Goal: Check status: Check status

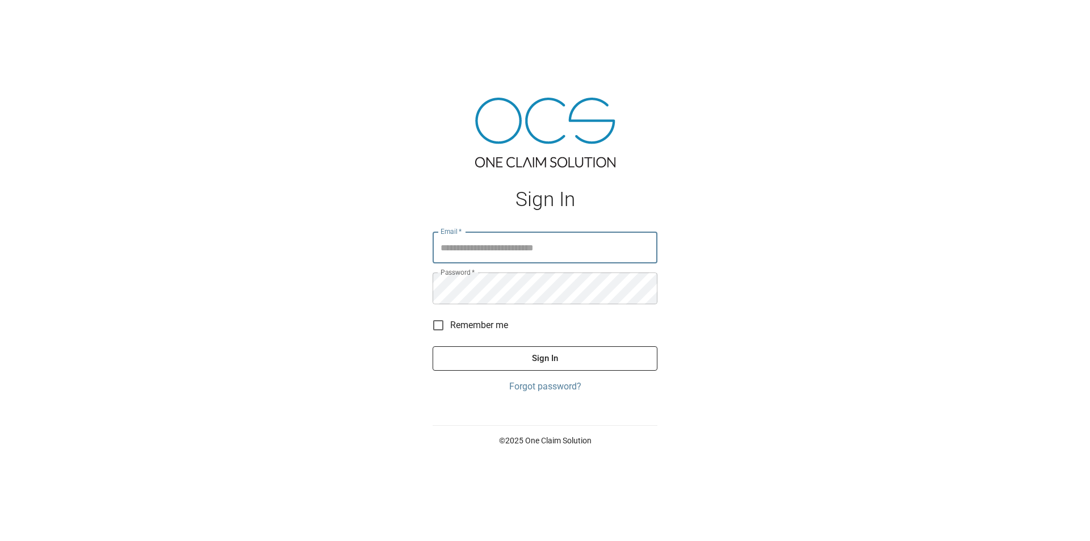
click at [516, 233] on input "Email   *" at bounding box center [545, 248] width 225 height 32
click at [514, 250] on input "Email   *" at bounding box center [545, 248] width 225 height 32
click at [513, 250] on input "Email   *" at bounding box center [545, 248] width 225 height 32
type input "**********"
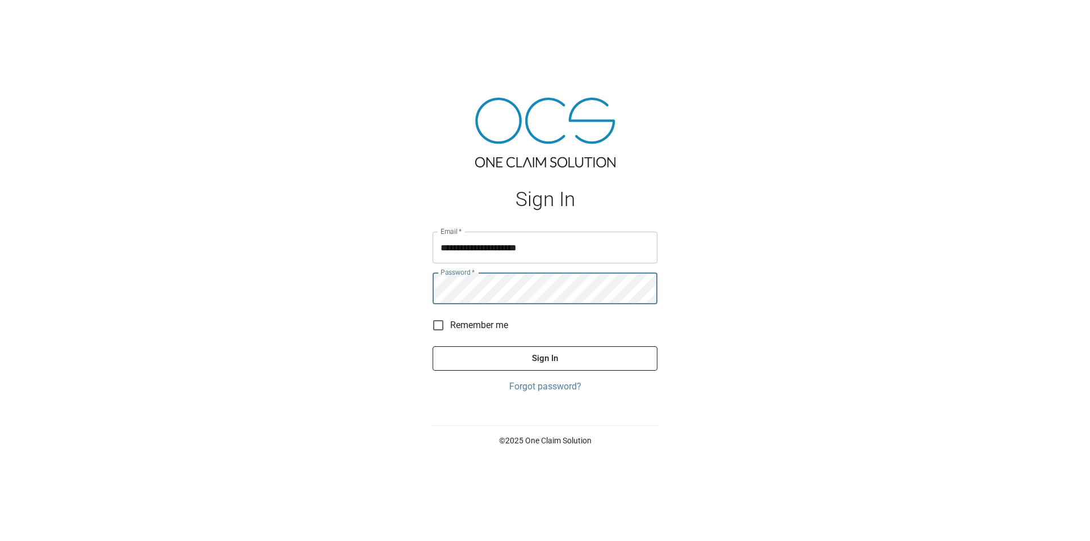
click at [433, 346] on button "Sign In" at bounding box center [545, 358] width 225 height 24
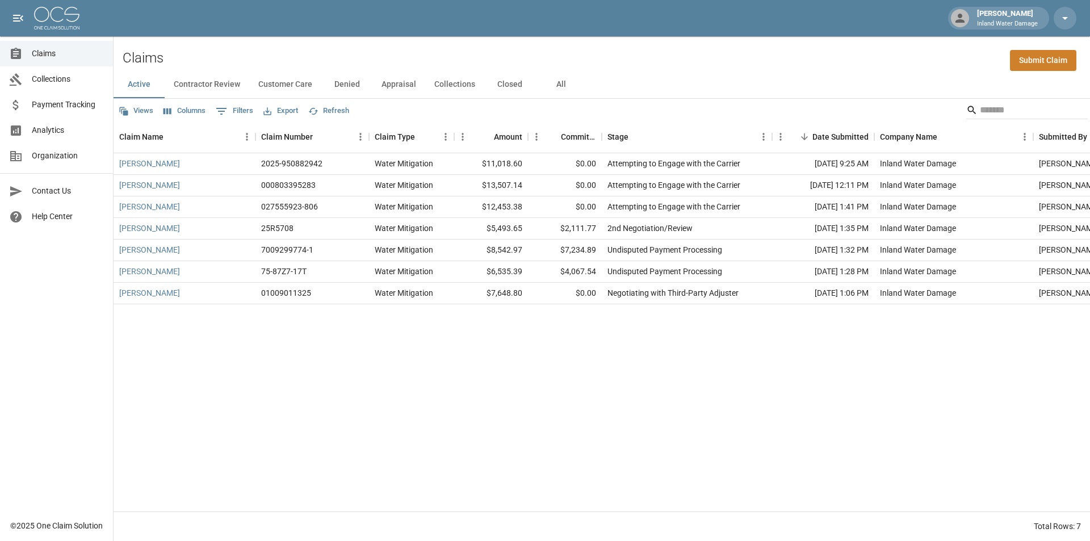
click at [509, 86] on button "Closed" at bounding box center [509, 84] width 51 height 27
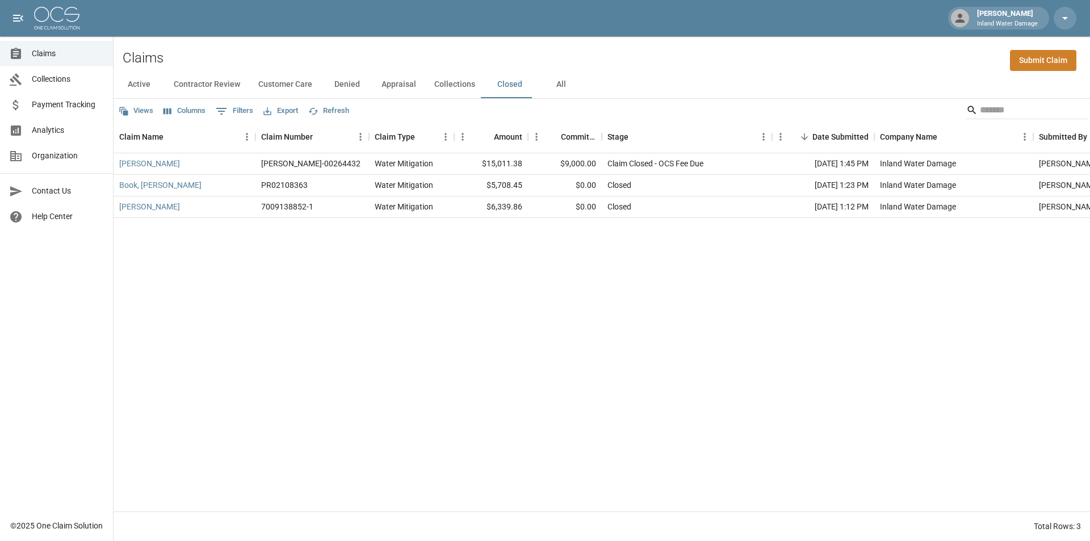
click at [442, 82] on button "Collections" at bounding box center [454, 84] width 59 height 27
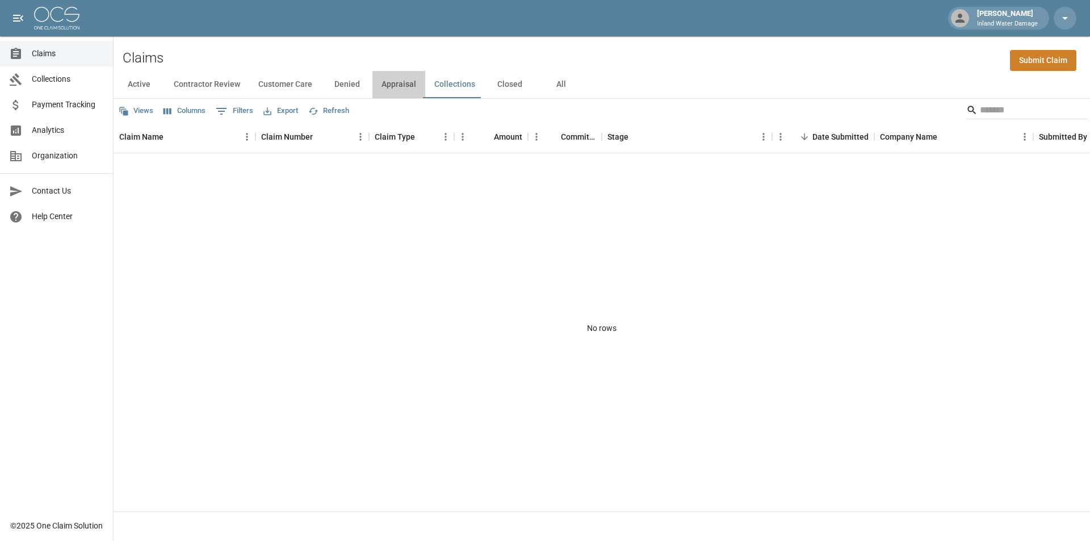
click at [400, 83] on button "Appraisal" at bounding box center [398, 84] width 53 height 27
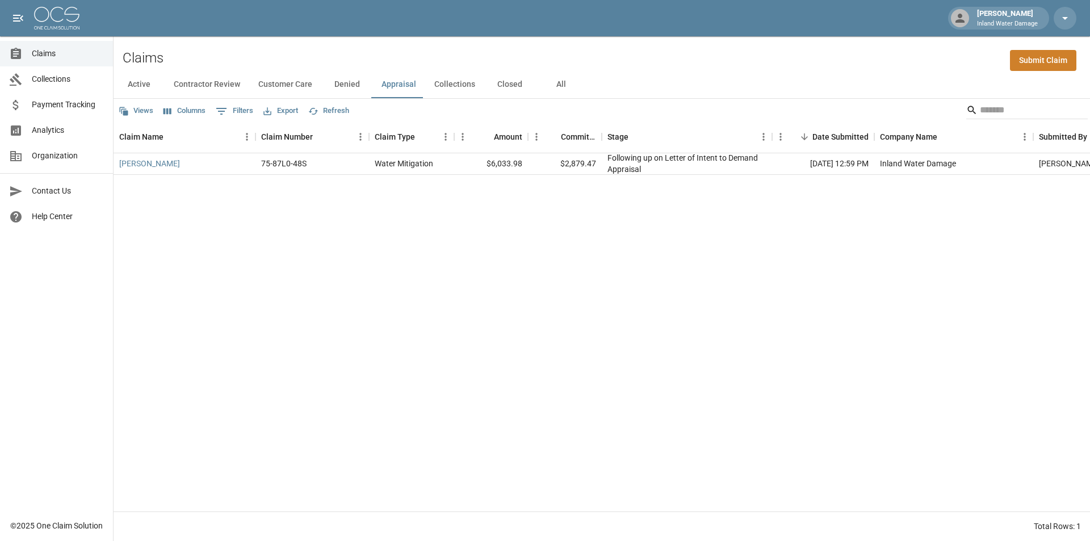
click at [348, 86] on button "Denied" at bounding box center [346, 84] width 51 height 27
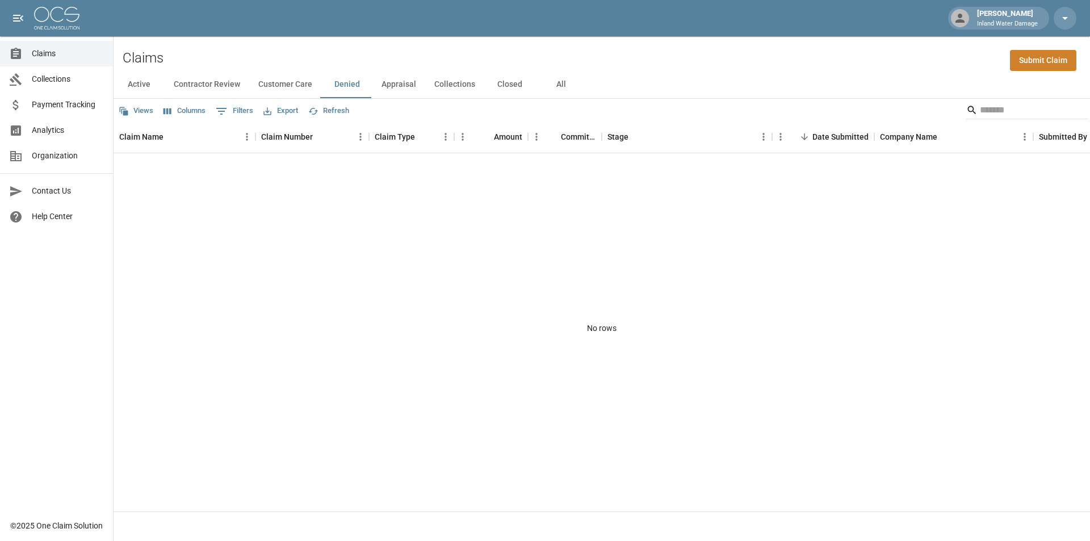
click at [302, 87] on button "Customer Care" at bounding box center [285, 84] width 72 height 27
click at [212, 83] on button "Contractor Review" at bounding box center [207, 84] width 85 height 27
click at [133, 81] on button "Active" at bounding box center [139, 84] width 51 height 27
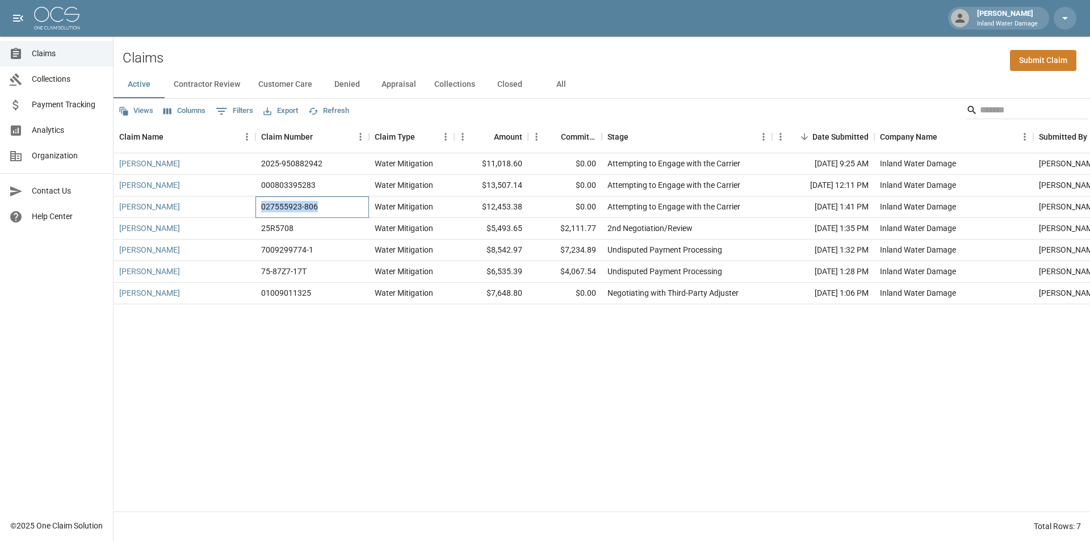
drag, startPoint x: 324, startPoint y: 207, endPoint x: 260, endPoint y: 207, distance: 64.1
click at [260, 207] on div "027555923-806" at bounding box center [312, 207] width 114 height 22
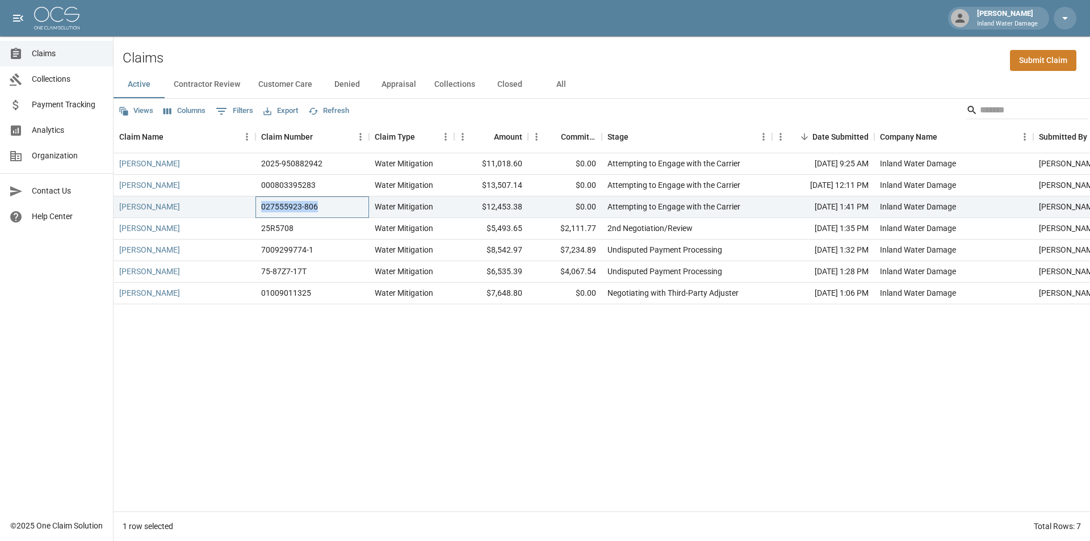
copy div "027555923-806"
click at [422, 345] on div "[PERSON_NAME] 2025-950882942 Water Mitigation $11,018.60 $0.00 Attempting to En…" at bounding box center [645, 332] width 1062 height 358
